Goal: Task Accomplishment & Management: Manage account settings

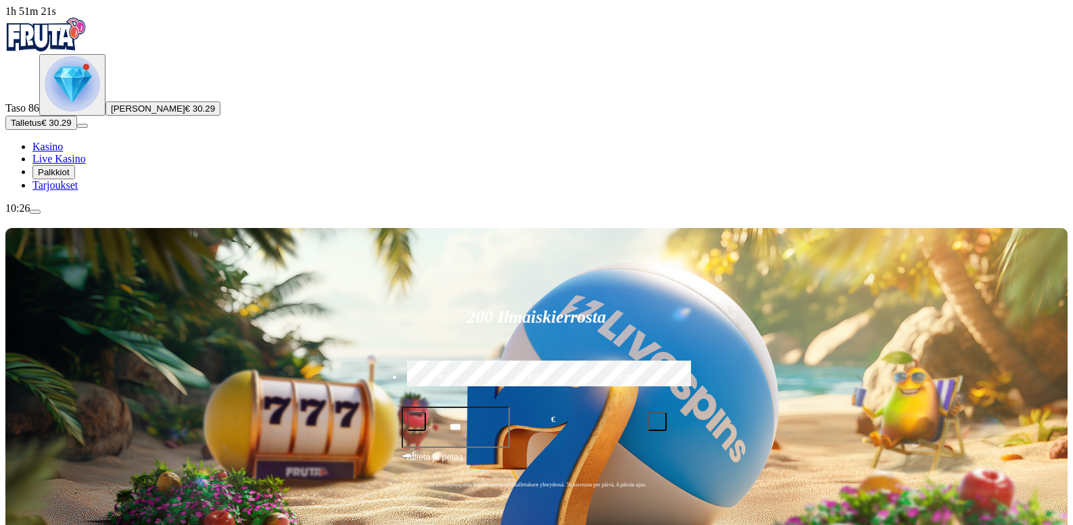
click at [35, 212] on span "menu icon" at bounding box center [35, 212] width 0 height 0
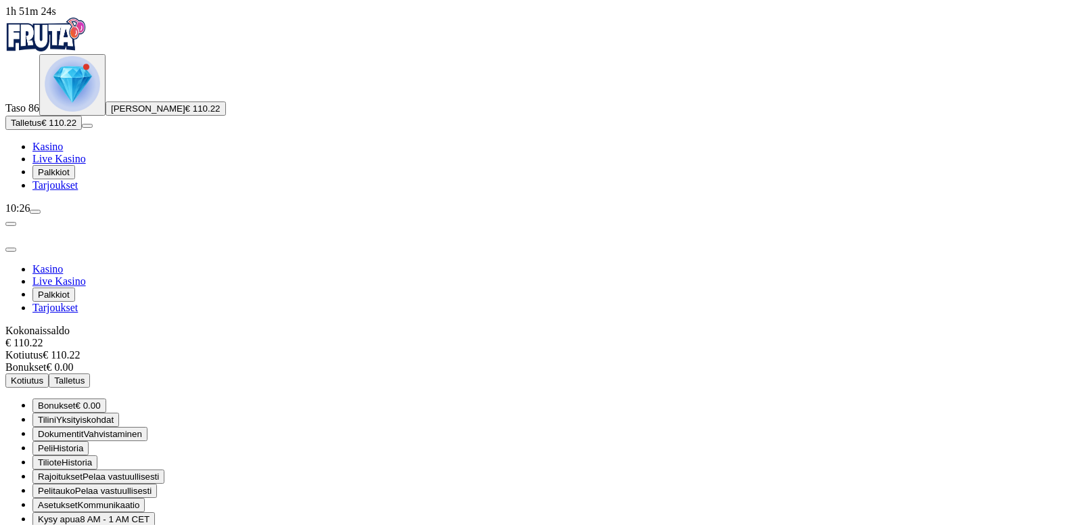
click at [43, 375] on span "Kotiutus" at bounding box center [27, 380] width 32 height 10
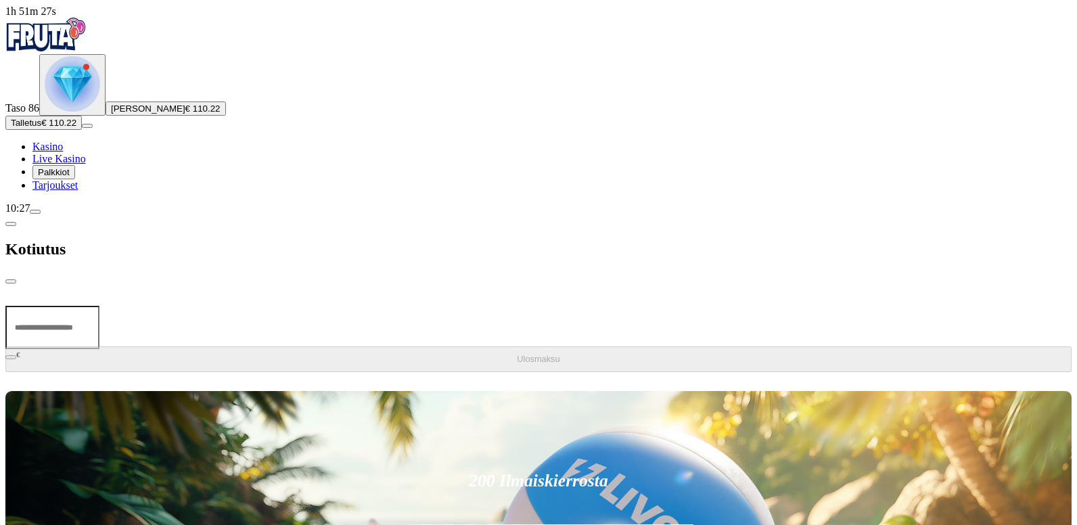
click at [99, 306] on input "number" at bounding box center [52, 327] width 94 height 43
type input "**"
click at [517, 354] on span "Ulosmaksu" at bounding box center [538, 359] width 43 height 10
click at [11, 281] on span "close icon" at bounding box center [11, 281] width 0 height 0
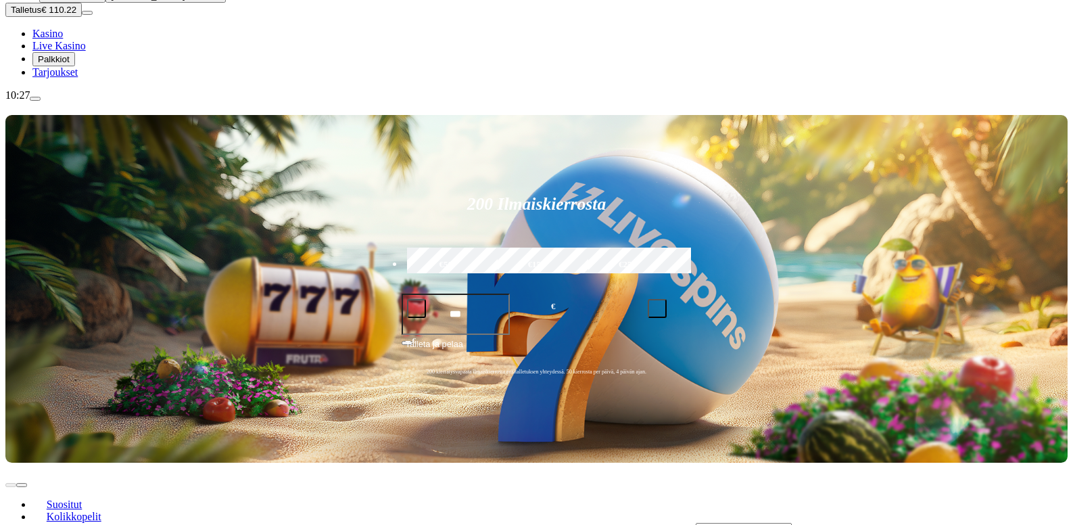
scroll to position [135, 0]
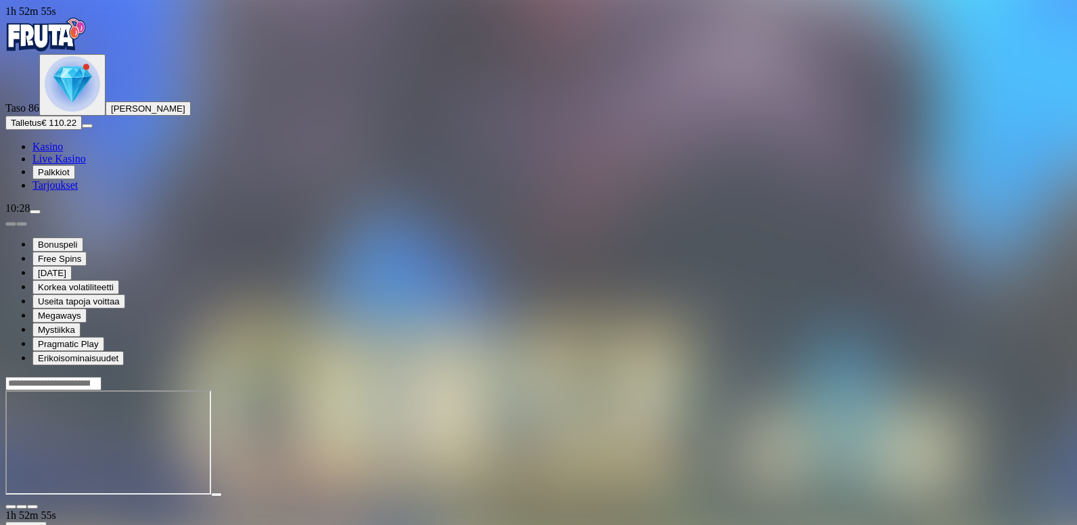
click at [11, 507] on span "close icon" at bounding box center [11, 507] width 0 height 0
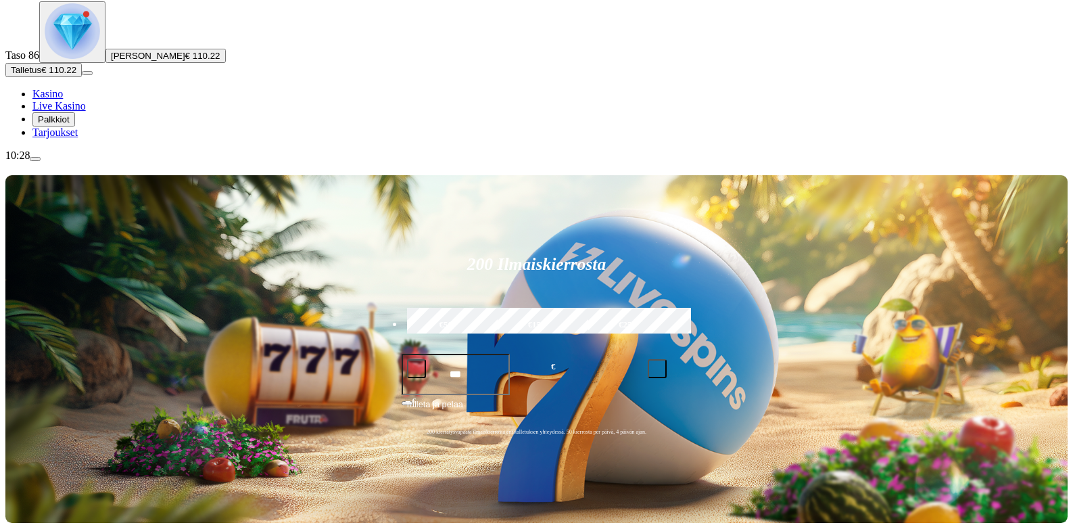
scroll to position [203, 0]
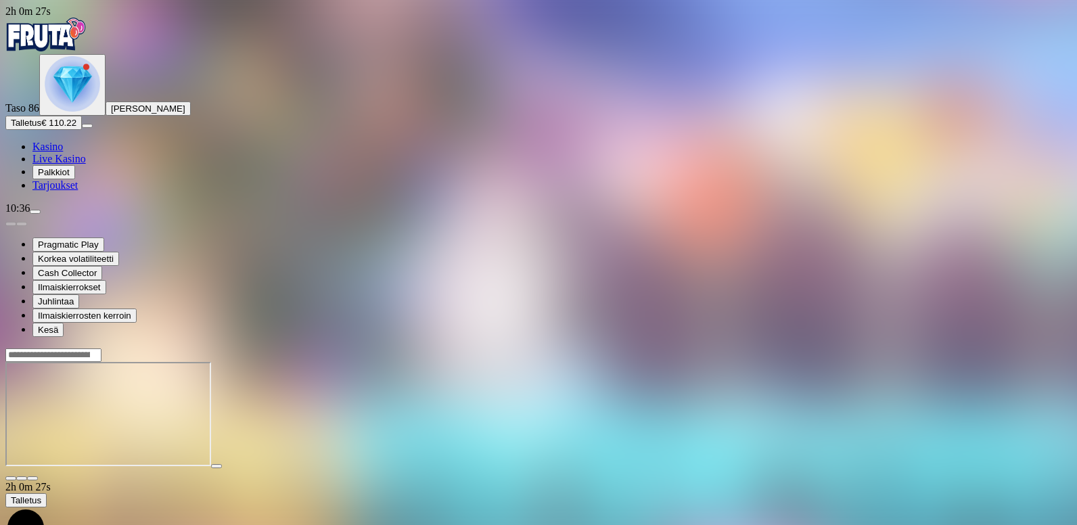
click at [11, 478] on span "close icon" at bounding box center [11, 478] width 0 height 0
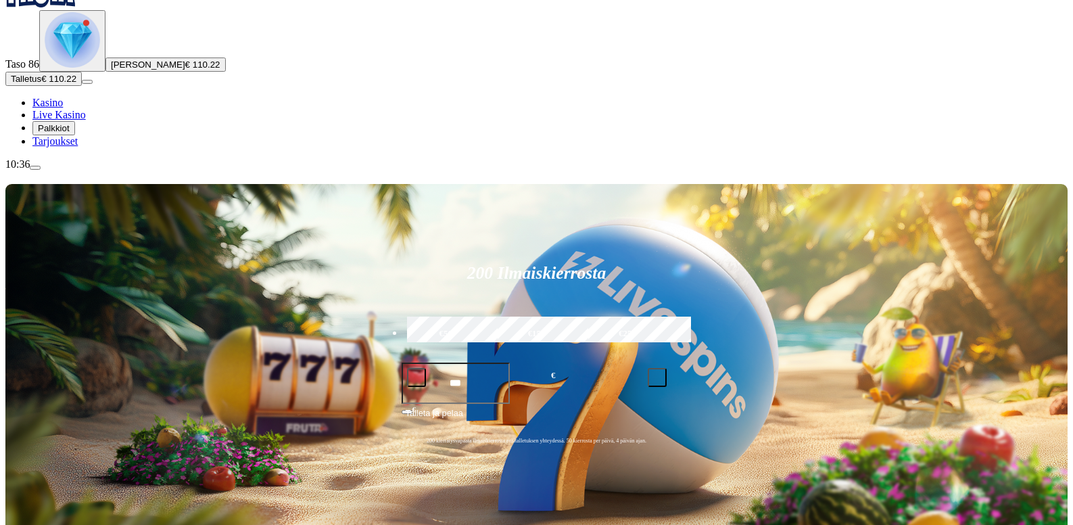
scroll to position [68, 0]
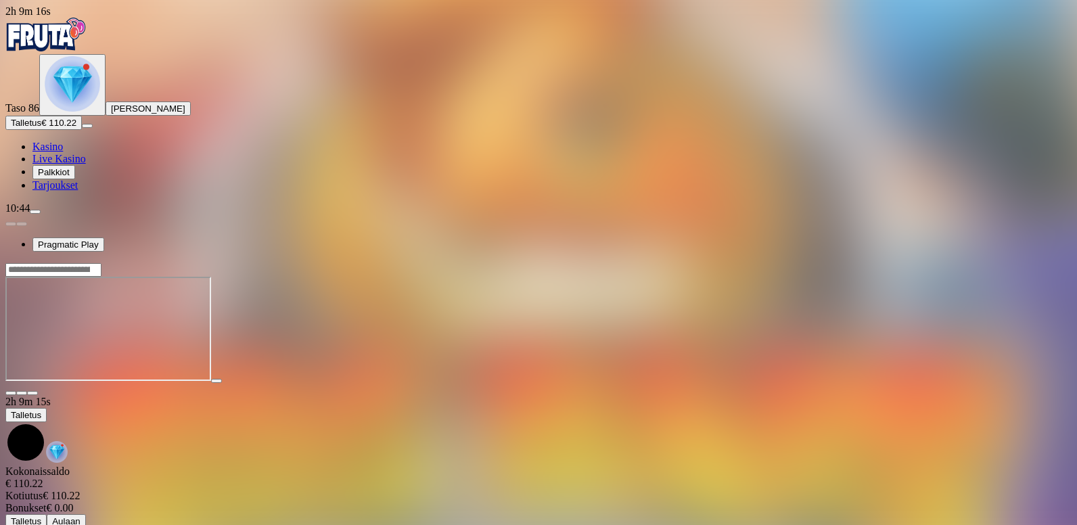
click at [35, 212] on span "menu icon" at bounding box center [35, 212] width 0 height 0
